Goal: Find specific page/section: Find specific page/section

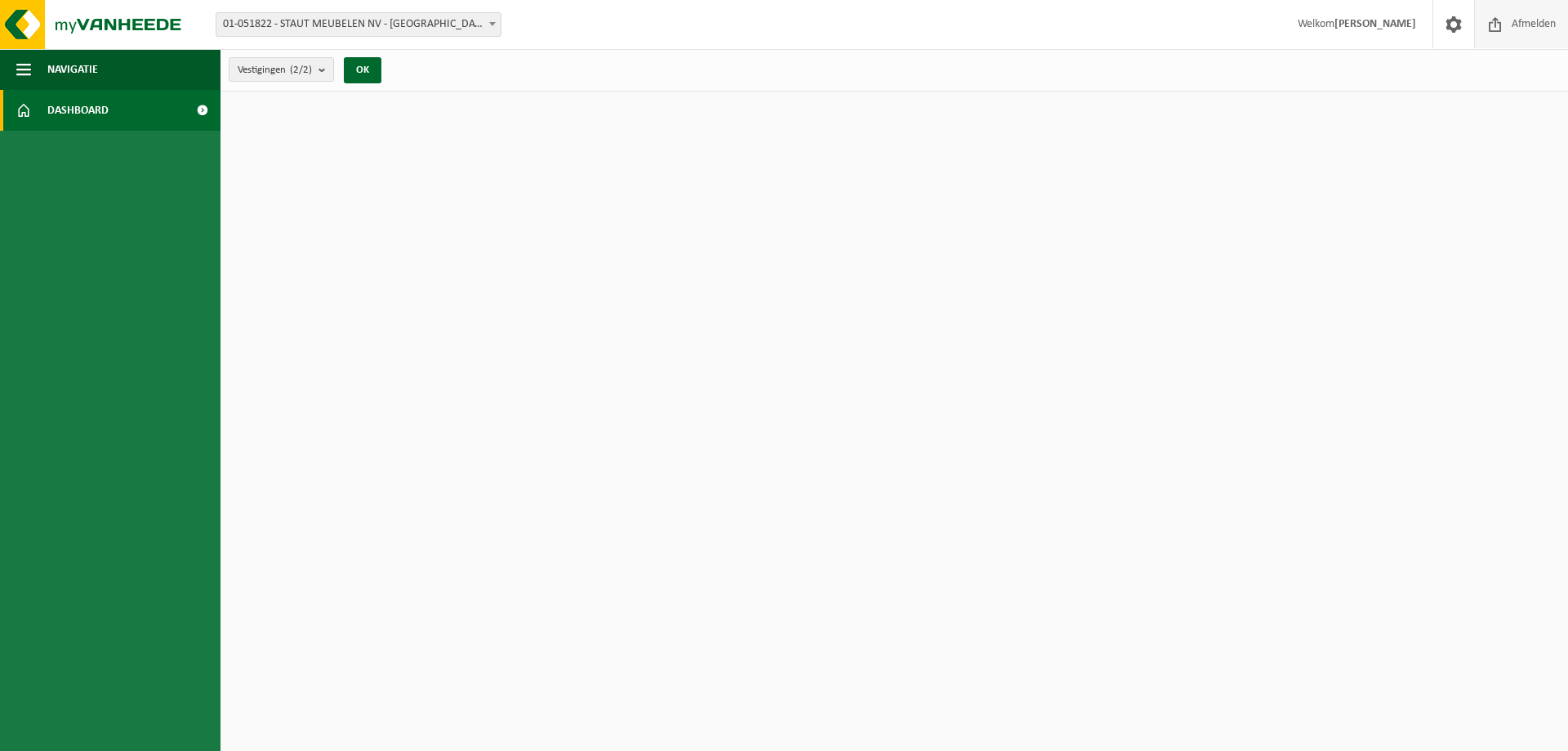
click at [1510, 21] on span "Afmelden" at bounding box center [1533, 24] width 52 height 48
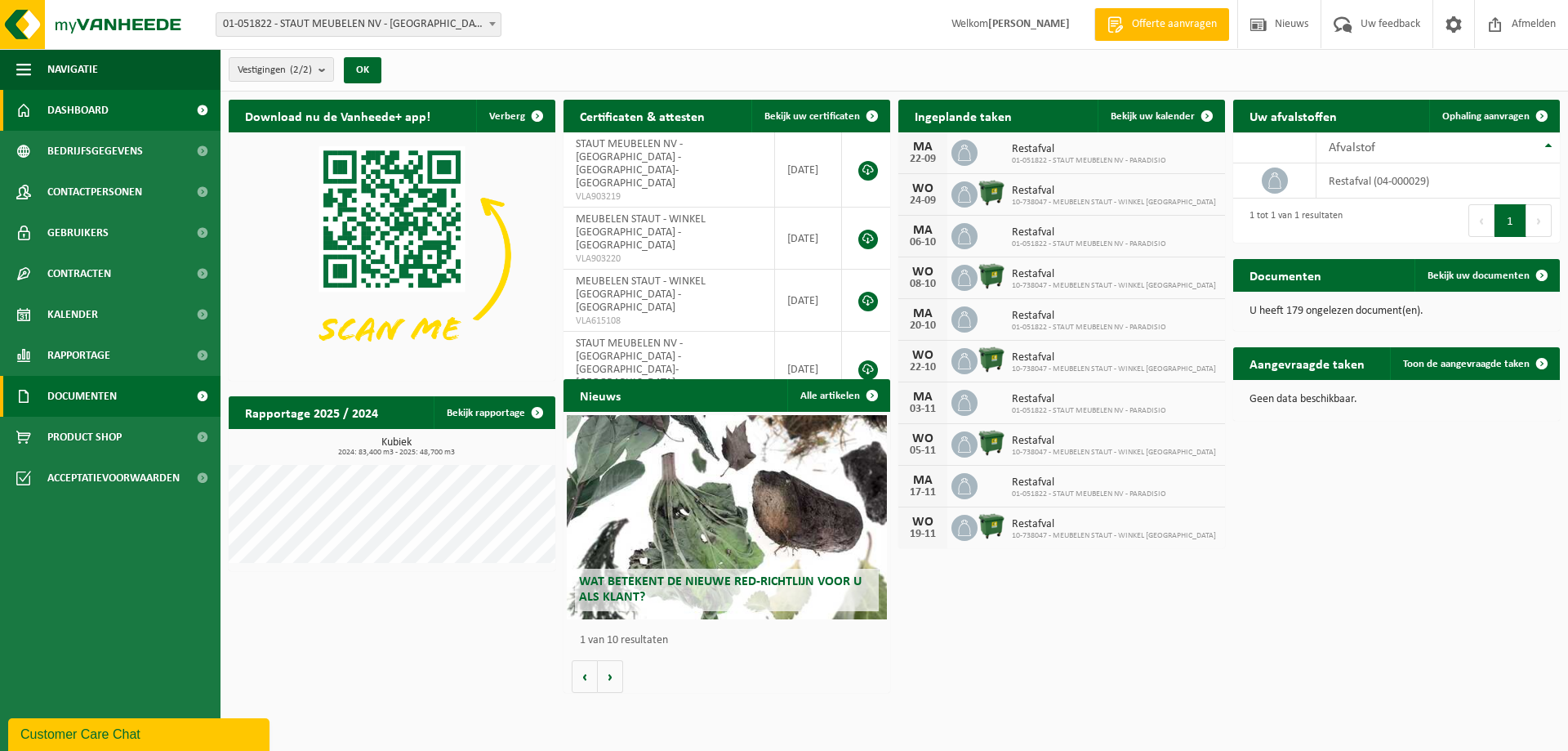
click at [121, 391] on link "Documenten" at bounding box center [110, 396] width 220 height 41
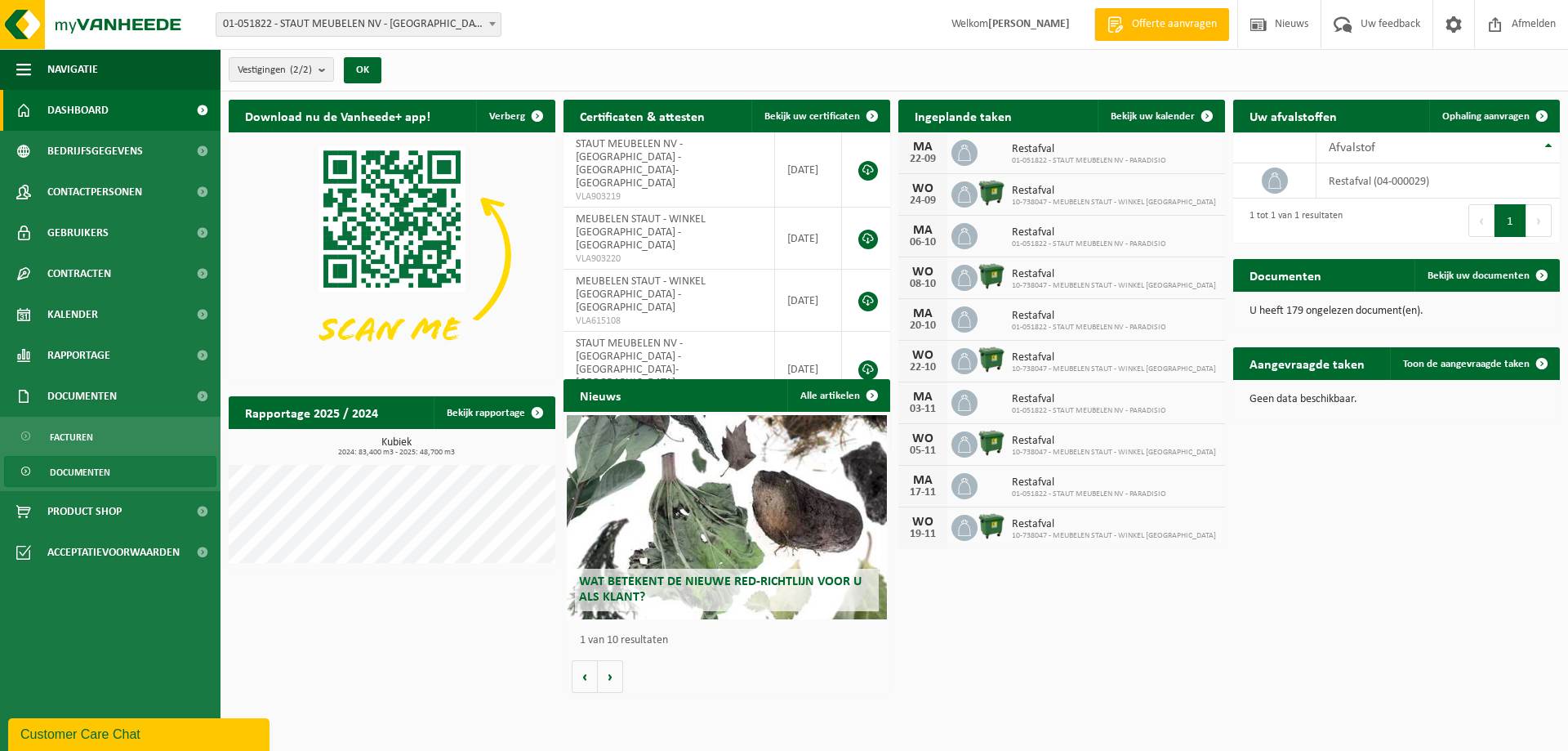
click at [90, 469] on span "Documenten" at bounding box center [80, 472] width 60 height 31
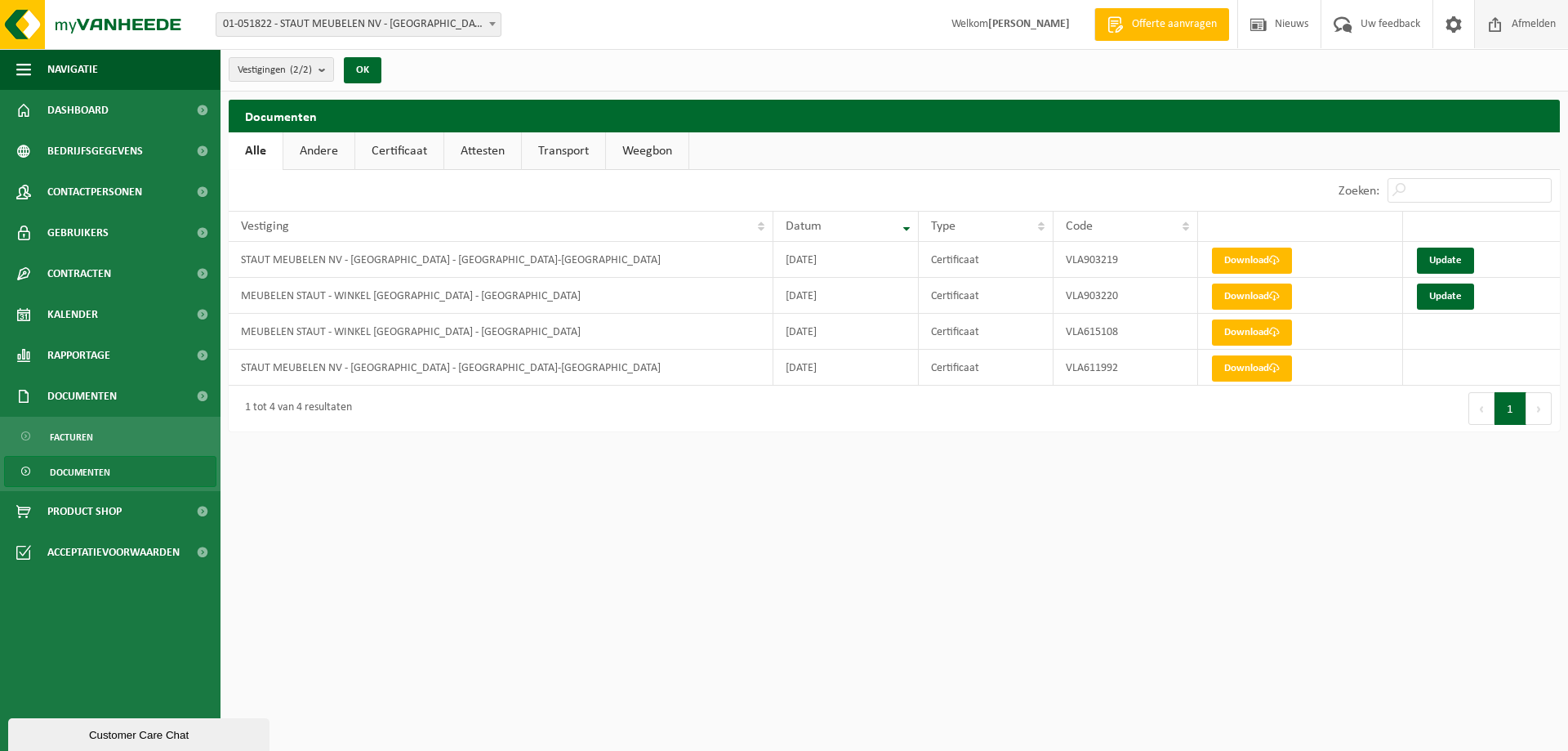
click at [1523, 26] on span "Afmelden" at bounding box center [1533, 24] width 52 height 48
